Goal: Navigation & Orientation: Find specific page/section

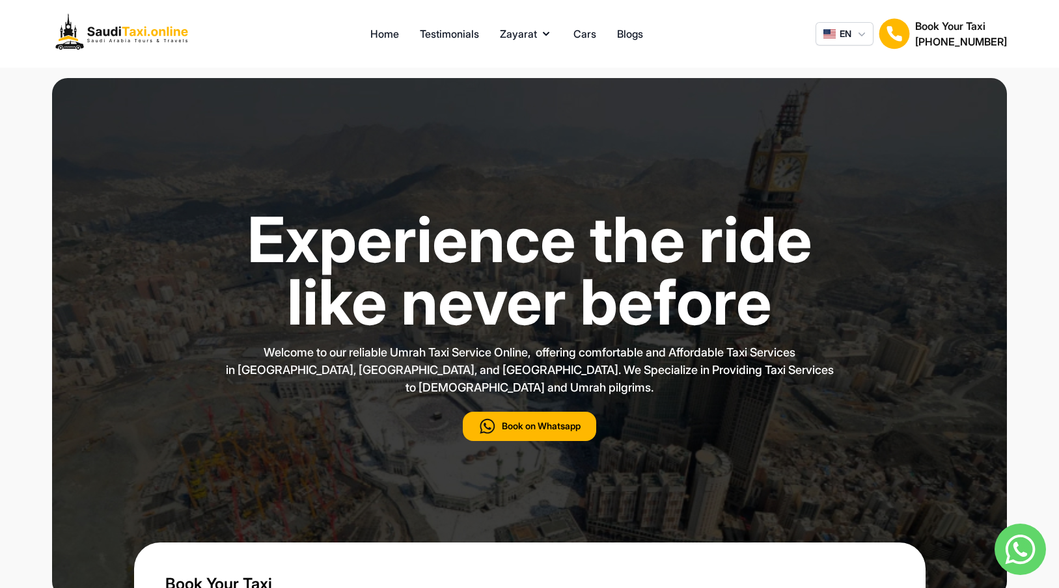
type input "***"
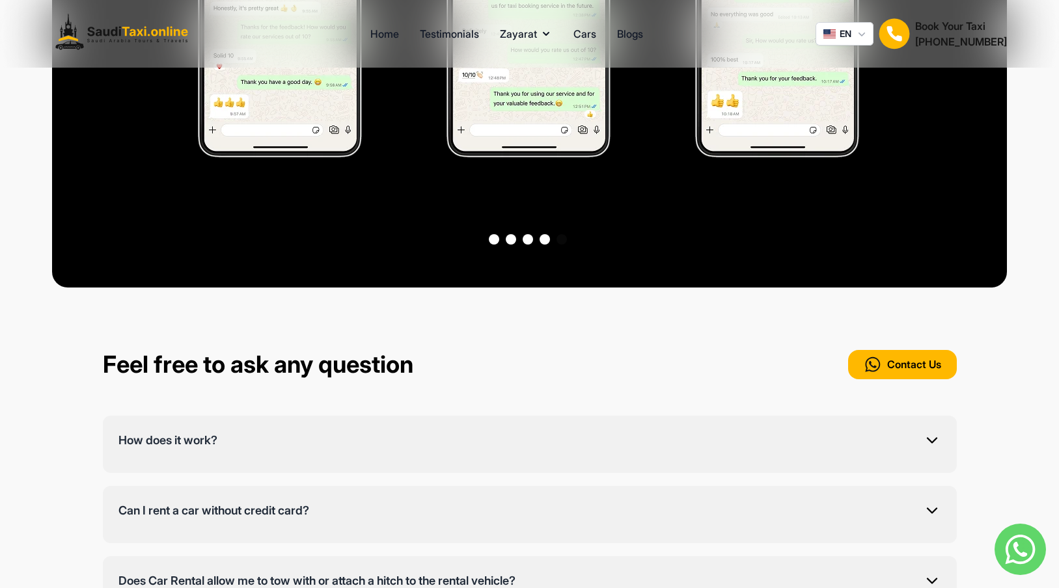
scroll to position [4382, 0]
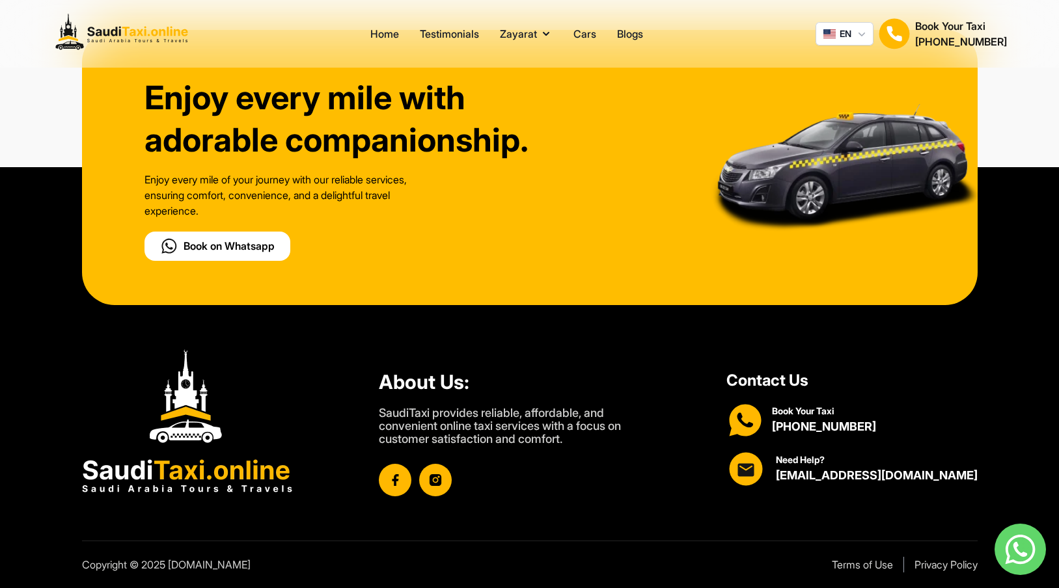
click at [573, 450] on div "About Us: SaudiTaxi provides reliable, affordable, and convenient online taxi s…" at bounding box center [509, 433] width 260 height 126
click at [577, 442] on div "About Us: SaudiTaxi provides reliable, affordable, and convenient online taxi s…" at bounding box center [509, 433] width 260 height 126
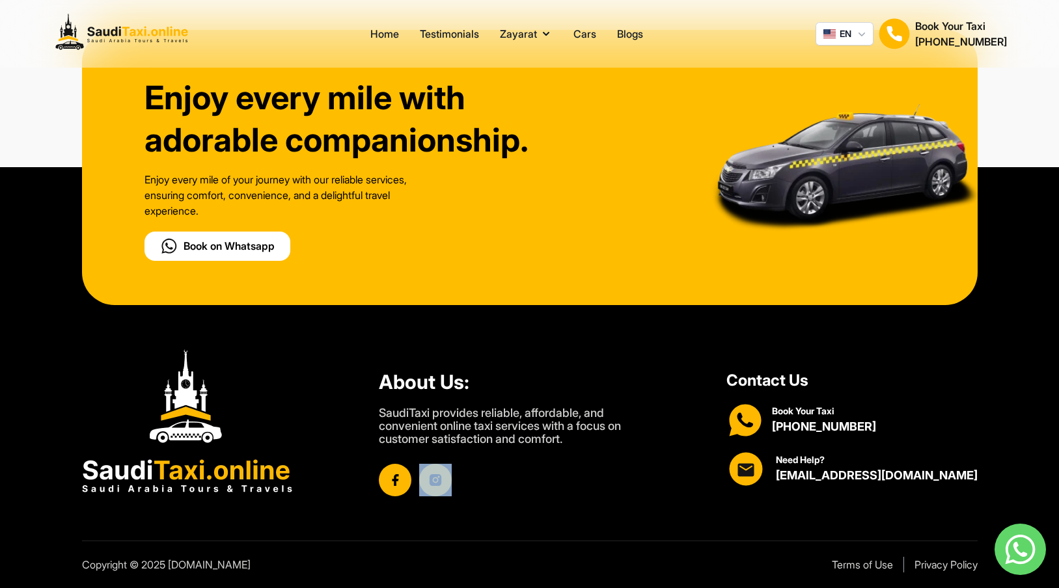
click at [592, 446] on div "About Us: SaudiTaxi provides reliable, affordable, and convenient online taxi s…" at bounding box center [509, 433] width 260 height 126
click at [359, 275] on div "Enjoy every mile with adorable companionship. Enjoy every mile of your journey …" at bounding box center [529, 167] width 895 height 275
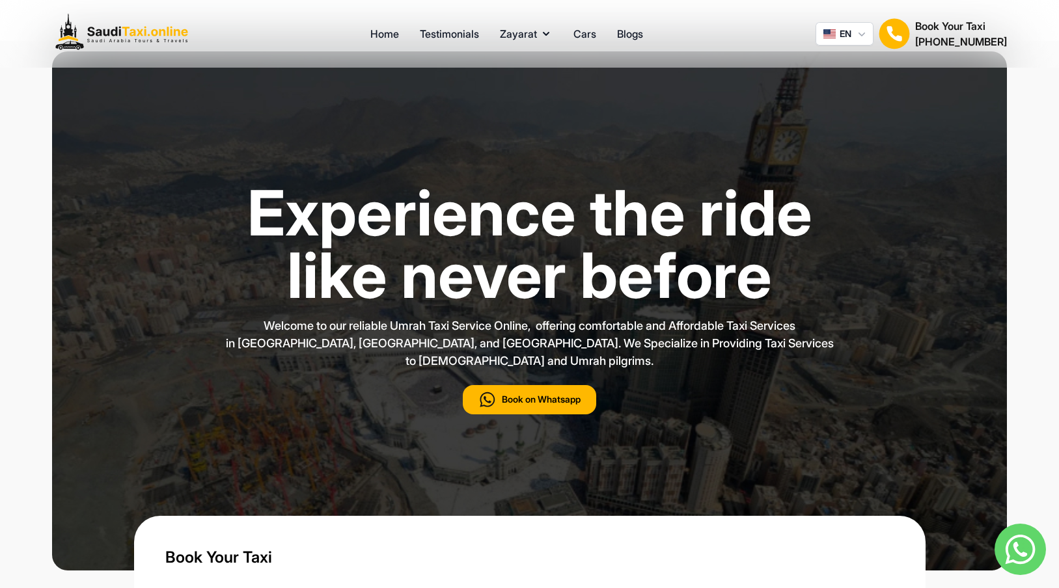
scroll to position [0, 0]
